Goal: Find specific page/section: Find specific page/section

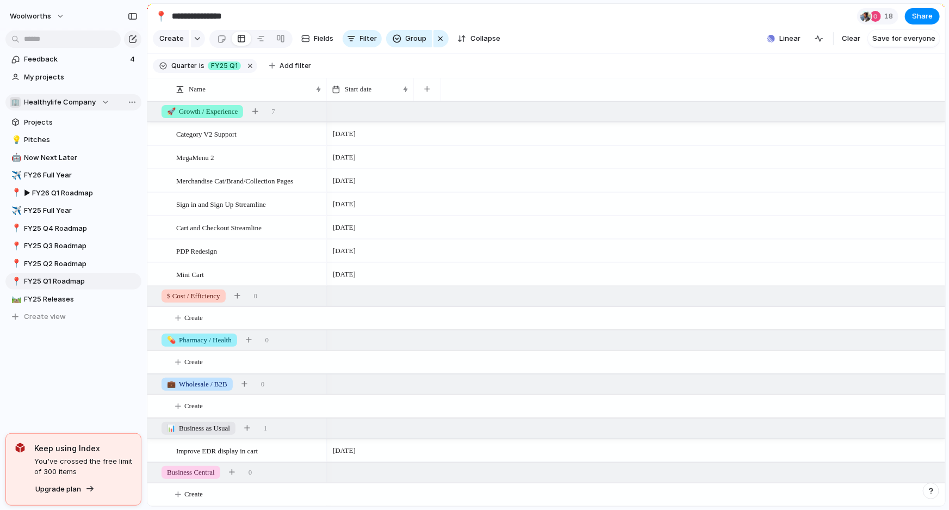
click at [95, 104] on div "🏢 Healthylife Company" at bounding box center [60, 102] width 100 height 11
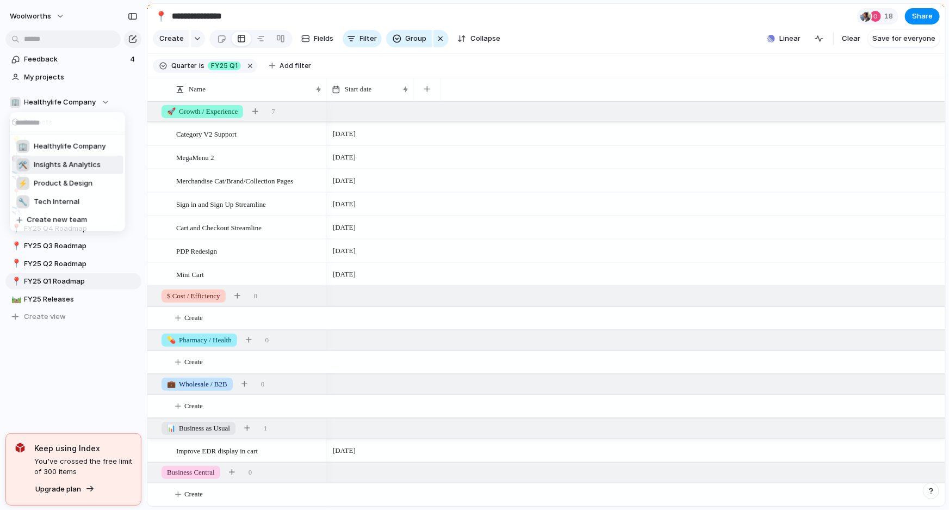
click at [73, 168] on span "Insights & Analytics" at bounding box center [67, 164] width 67 height 11
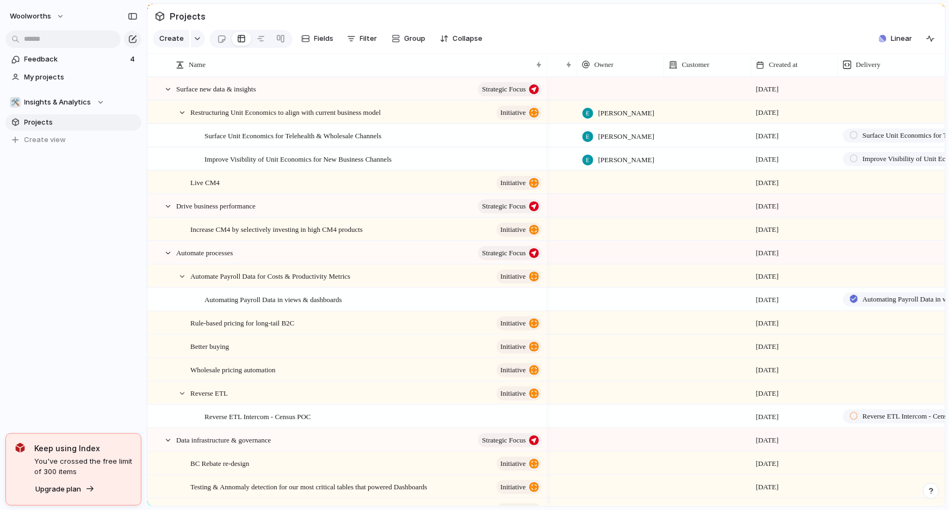
scroll to position [0, 38]
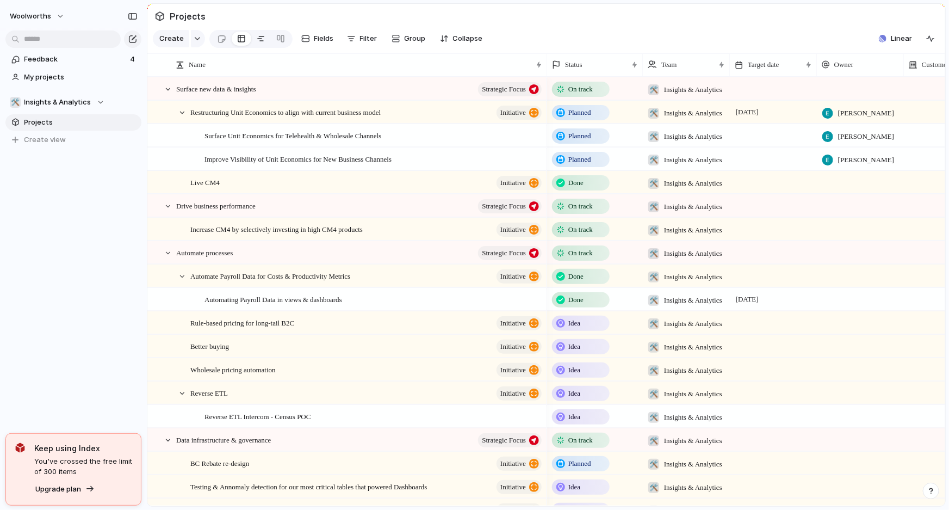
click at [258, 43] on div at bounding box center [261, 38] width 9 height 17
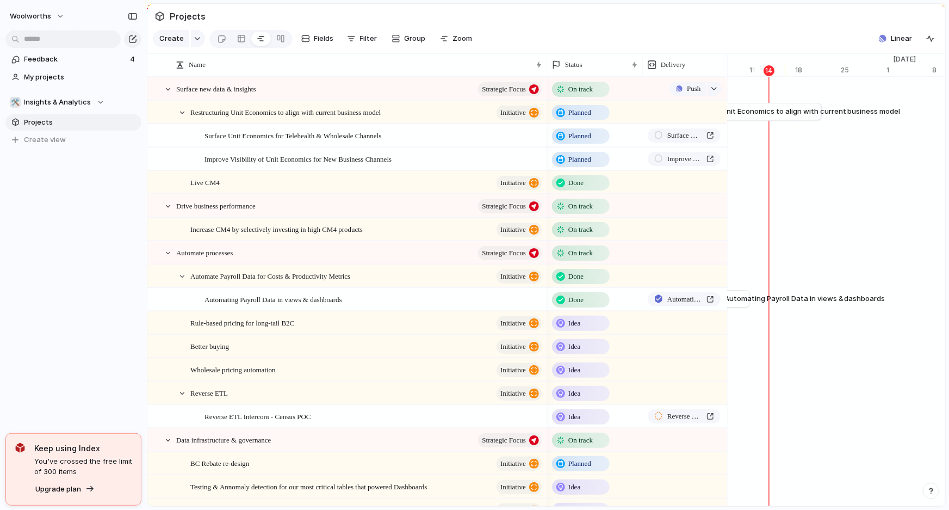
drag, startPoint x: 843, startPoint y: 74, endPoint x: 724, endPoint y: 97, distance: 121.4
click at [724, 97] on div "Name Status Delivery Surface new data & insights Strategic Focus Restructuring …" at bounding box center [437, 474] width 580 height 795
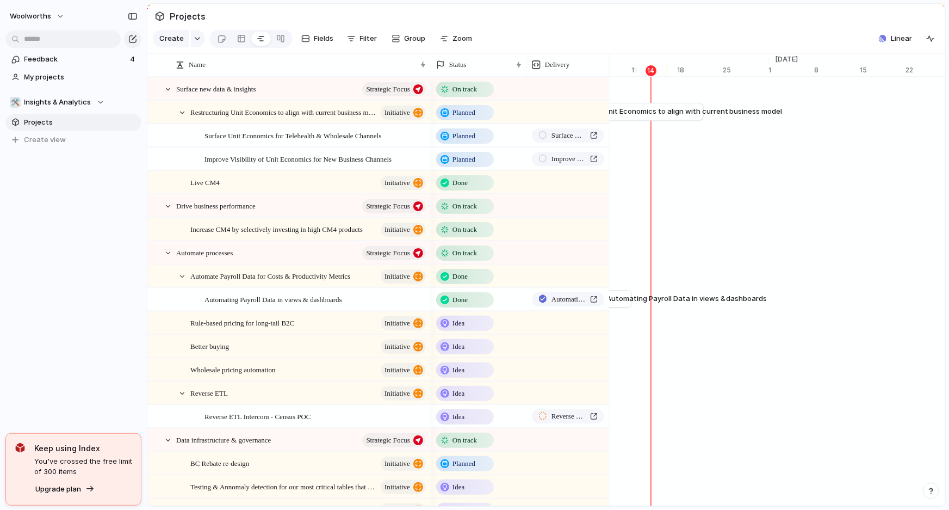
drag, startPoint x: 544, startPoint y: 73, endPoint x: 422, endPoint y: 124, distance: 132.9
click at [422, 124] on div "Name Status Delivery Surface new data & insights Strategic Focus Restructuring …" at bounding box center [378, 474] width 462 height 795
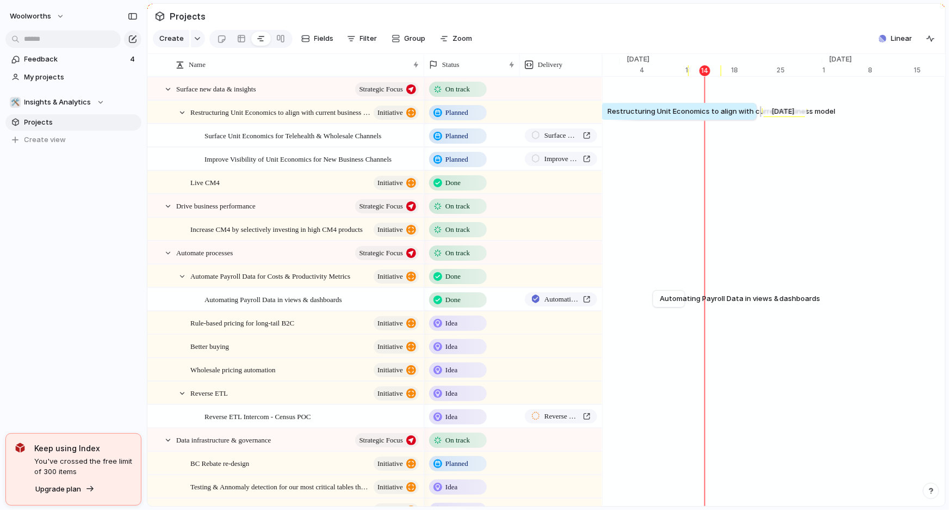
click at [679, 115] on span "Restructuring Unit Economics to align with current business model" at bounding box center [722, 111] width 228 height 11
click at [655, 117] on span "Restructuring Unit Economics to align with current business model" at bounding box center [722, 111] width 228 height 11
click at [310, 117] on span "Restructuring Unit Economics to align with current business model" at bounding box center [268, 112] width 157 height 13
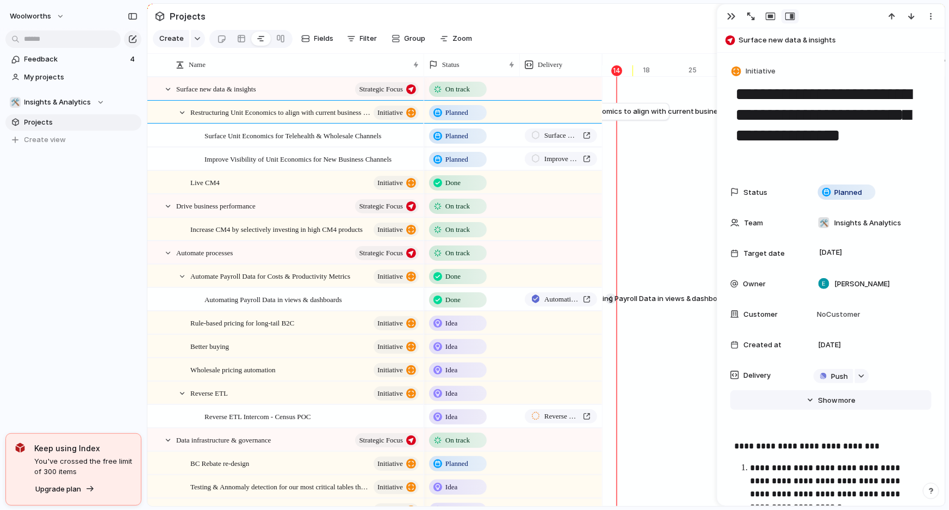
click at [831, 400] on span "Show" at bounding box center [829, 400] width 20 height 11
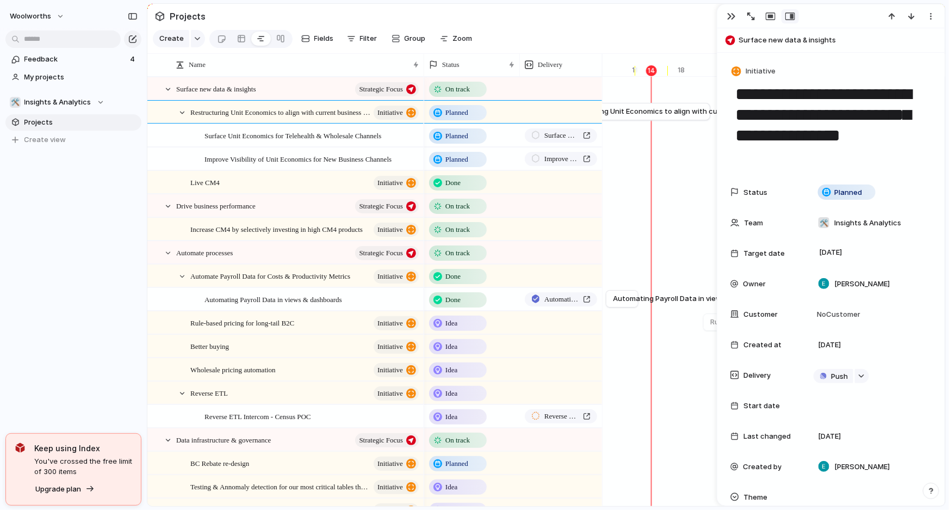
scroll to position [0, 7197]
